Goal: Navigation & Orientation: Find specific page/section

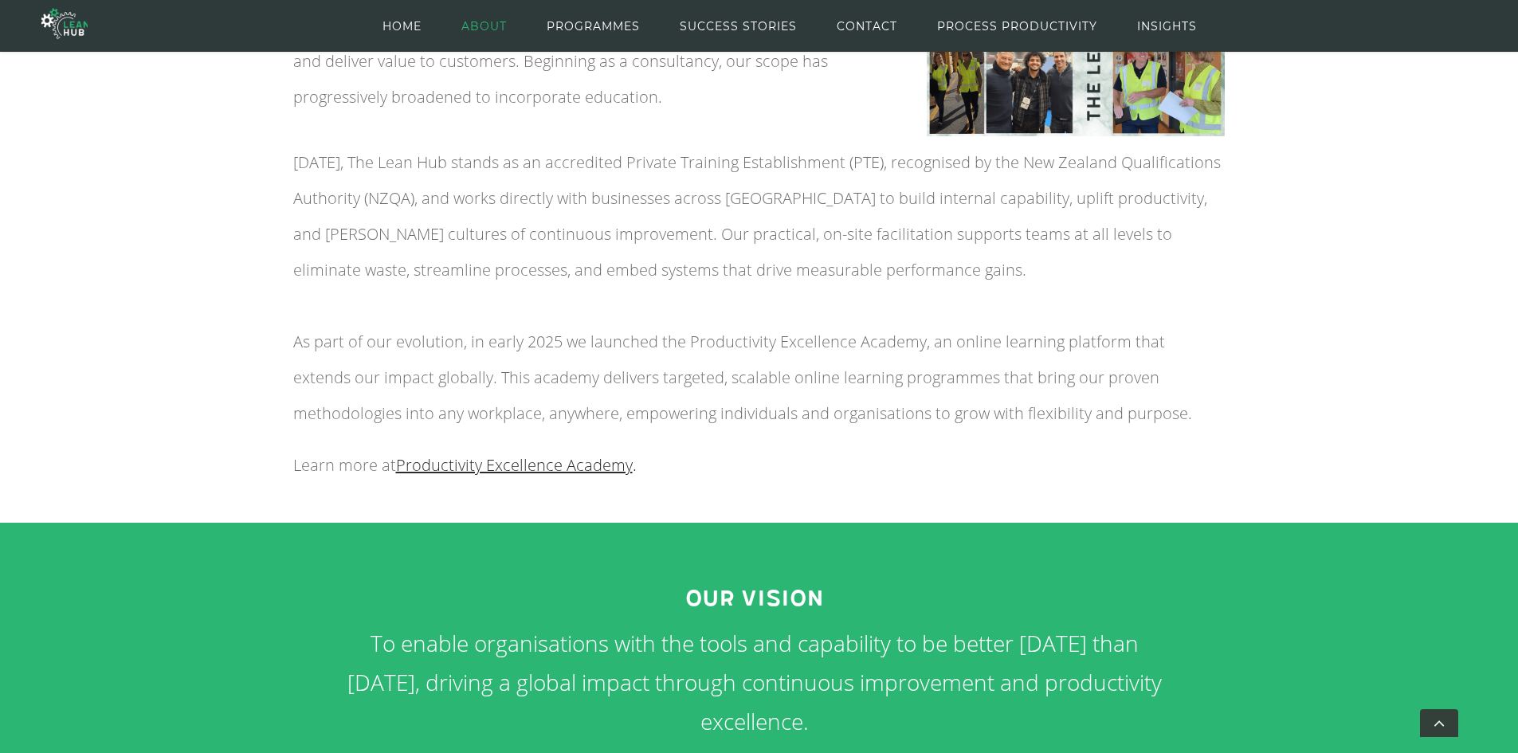
scroll to position [132, 0]
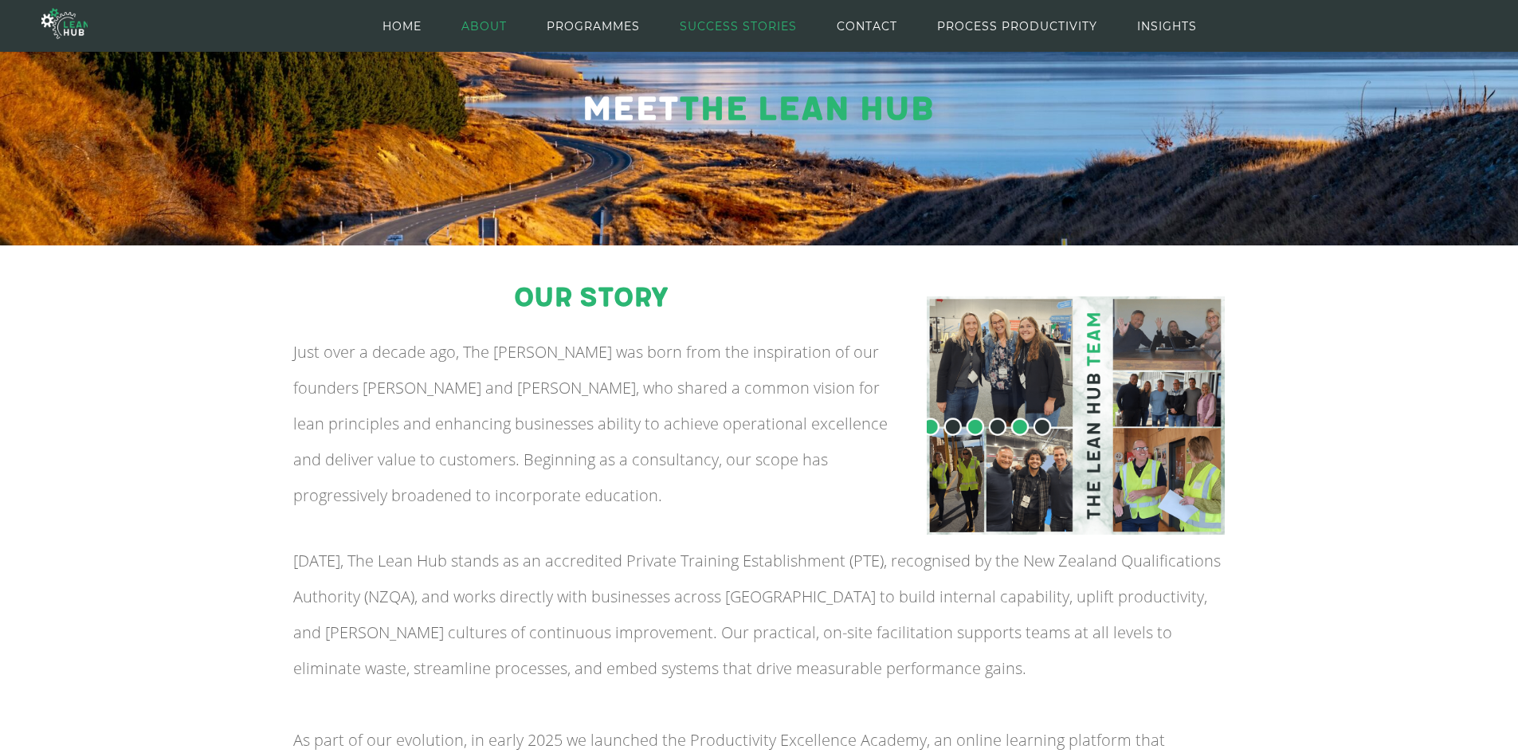
click at [772, 28] on span "SUCCESS STORIES" at bounding box center [738, 26] width 117 height 72
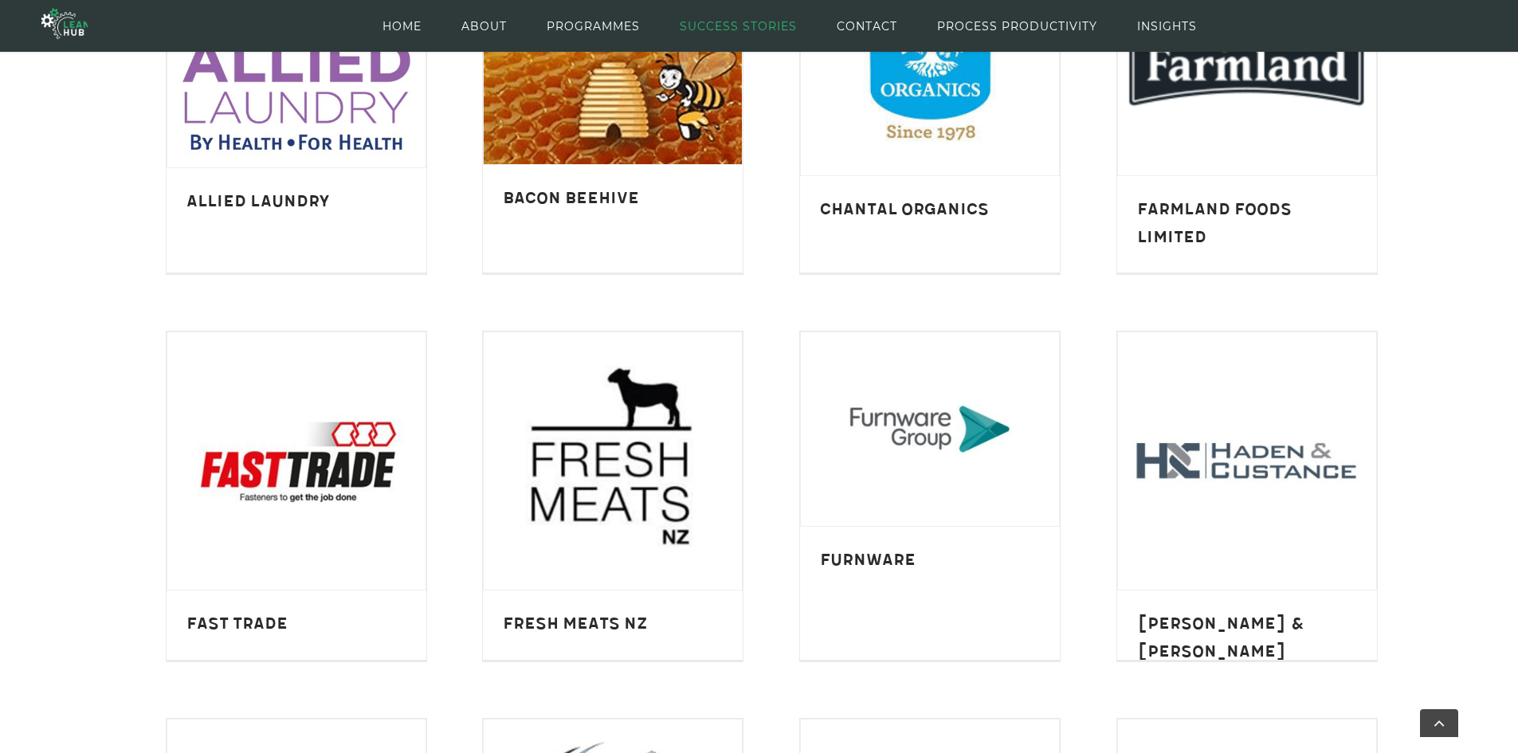
scroll to position [638, 0]
click at [499, 20] on span "ABOUT" at bounding box center [483, 26] width 45 height 72
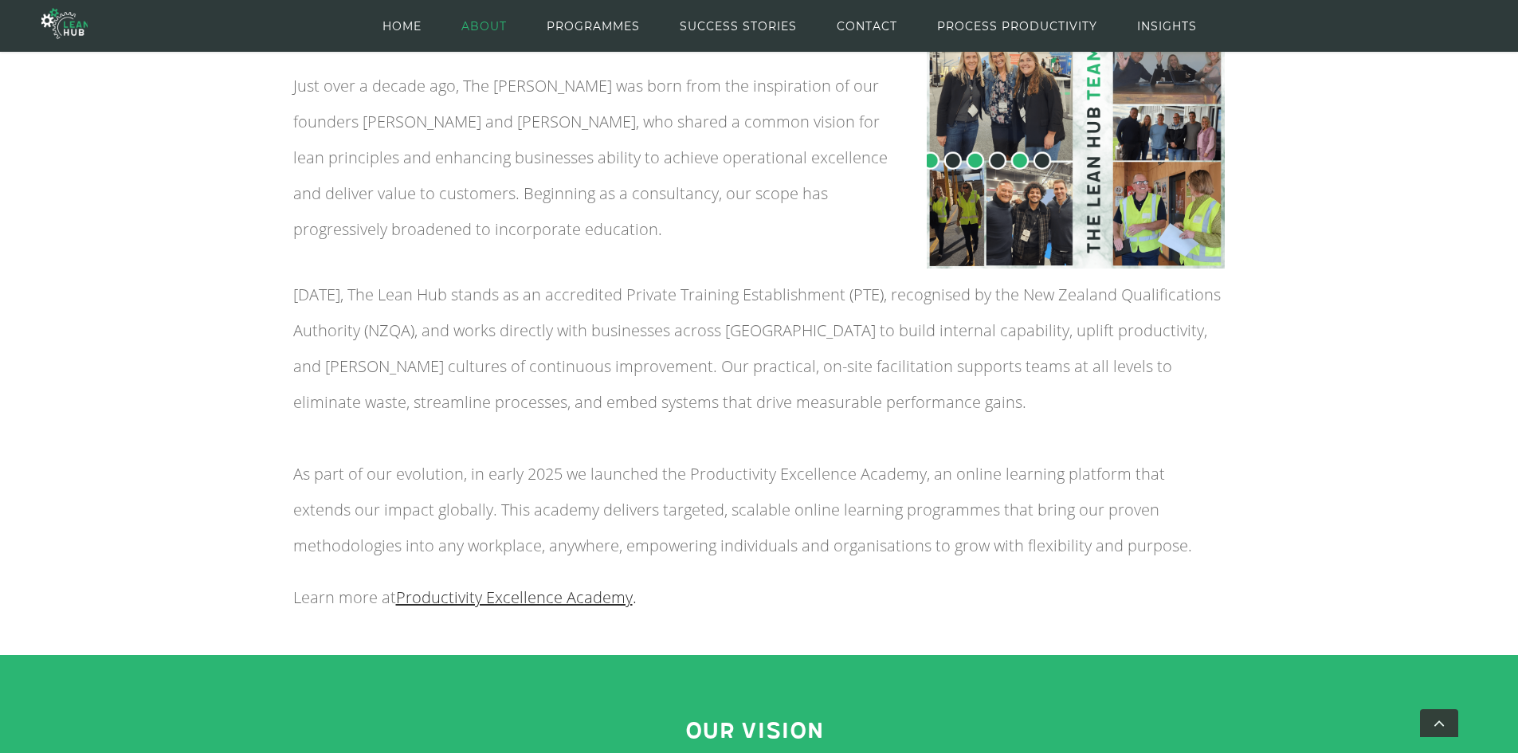
scroll to position [79, 0]
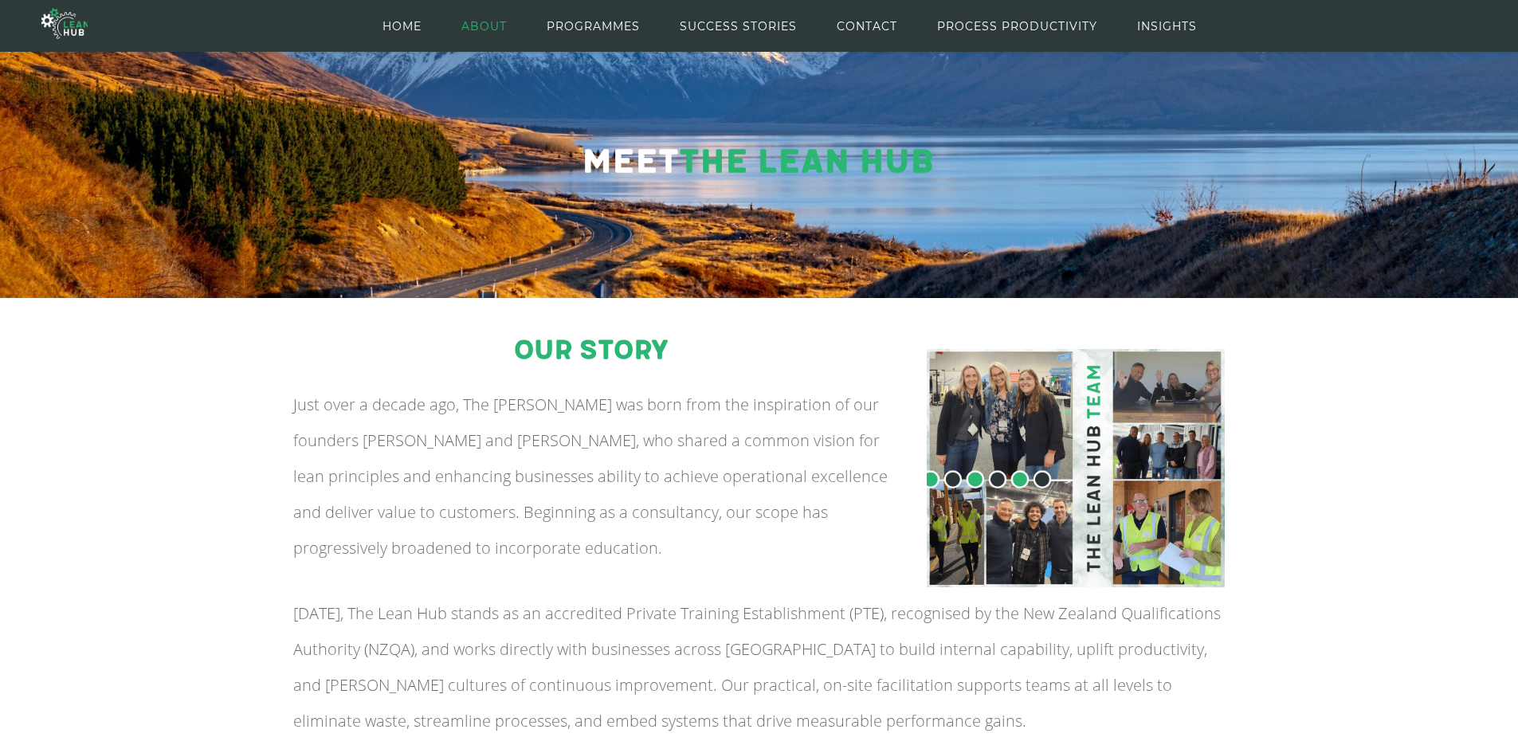
click at [999, 441] on img at bounding box center [1076, 468] width 298 height 238
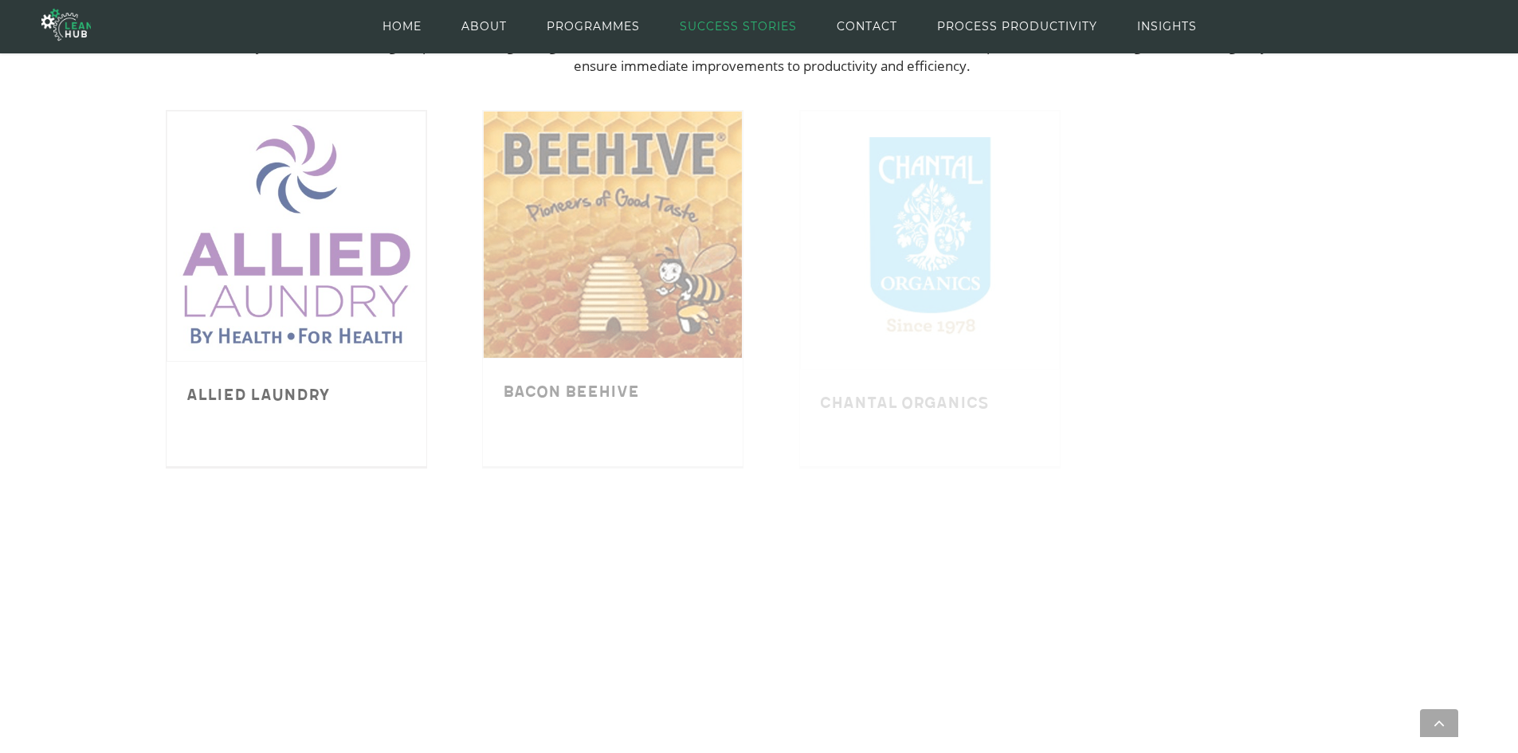
scroll to position [453, 0]
